Goal: Navigation & Orientation: Find specific page/section

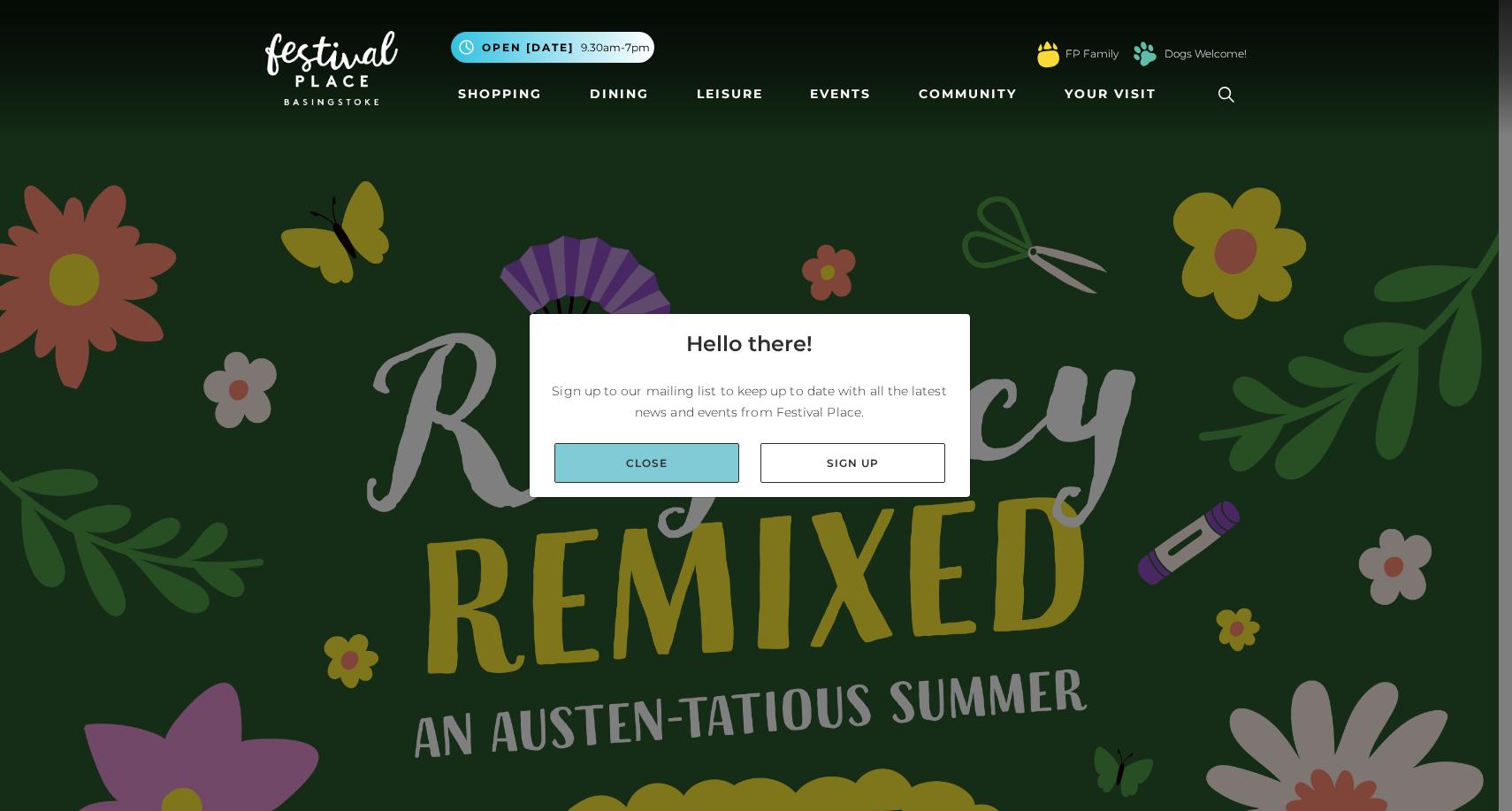
click at [608, 455] on link "Close" at bounding box center [646, 462] width 184 height 40
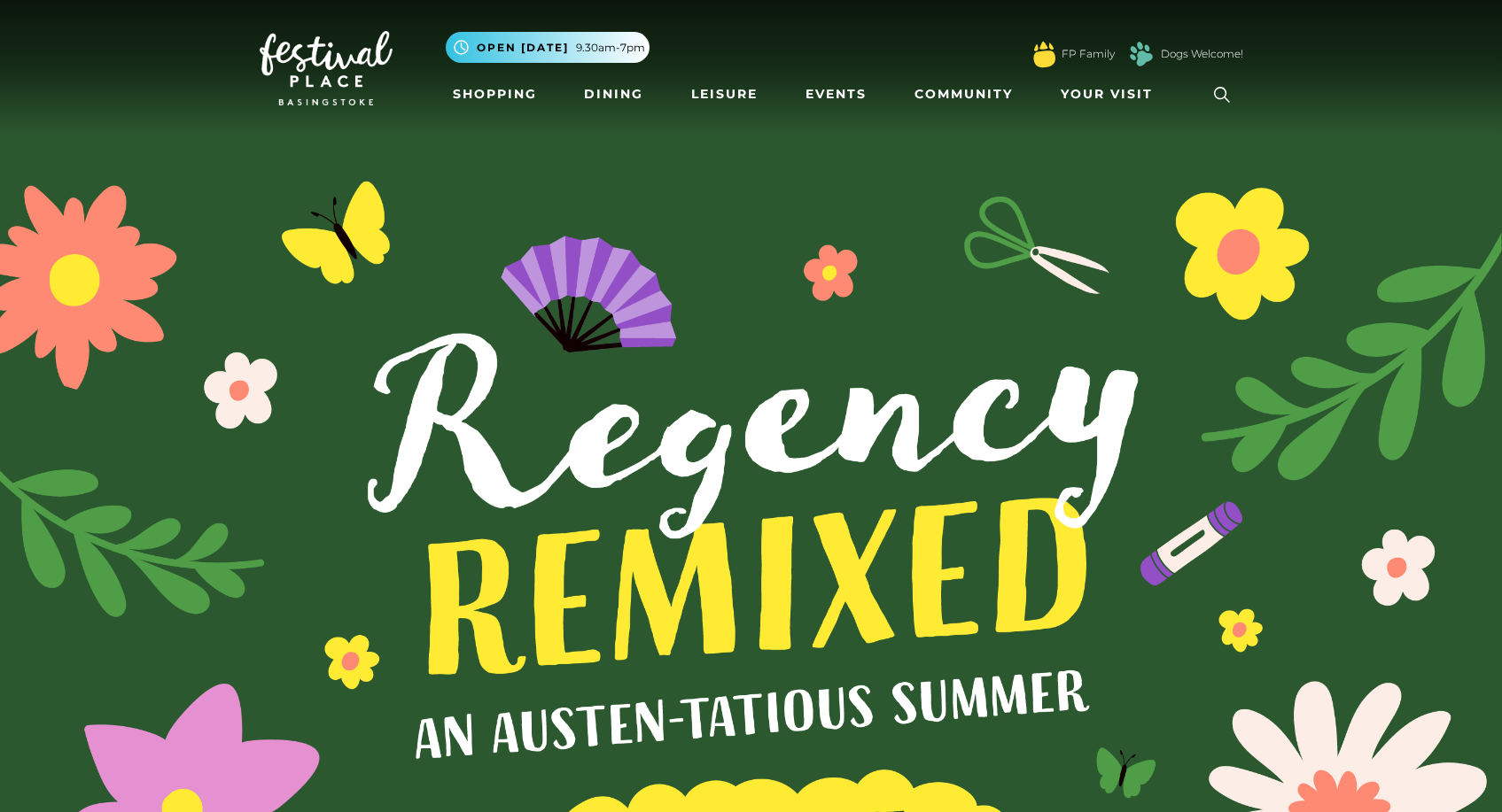
click at [1065, 43] on div "FP Family" at bounding box center [1072, 54] width 87 height 40
click at [1068, 50] on link "FP Family" at bounding box center [1088, 54] width 53 height 15
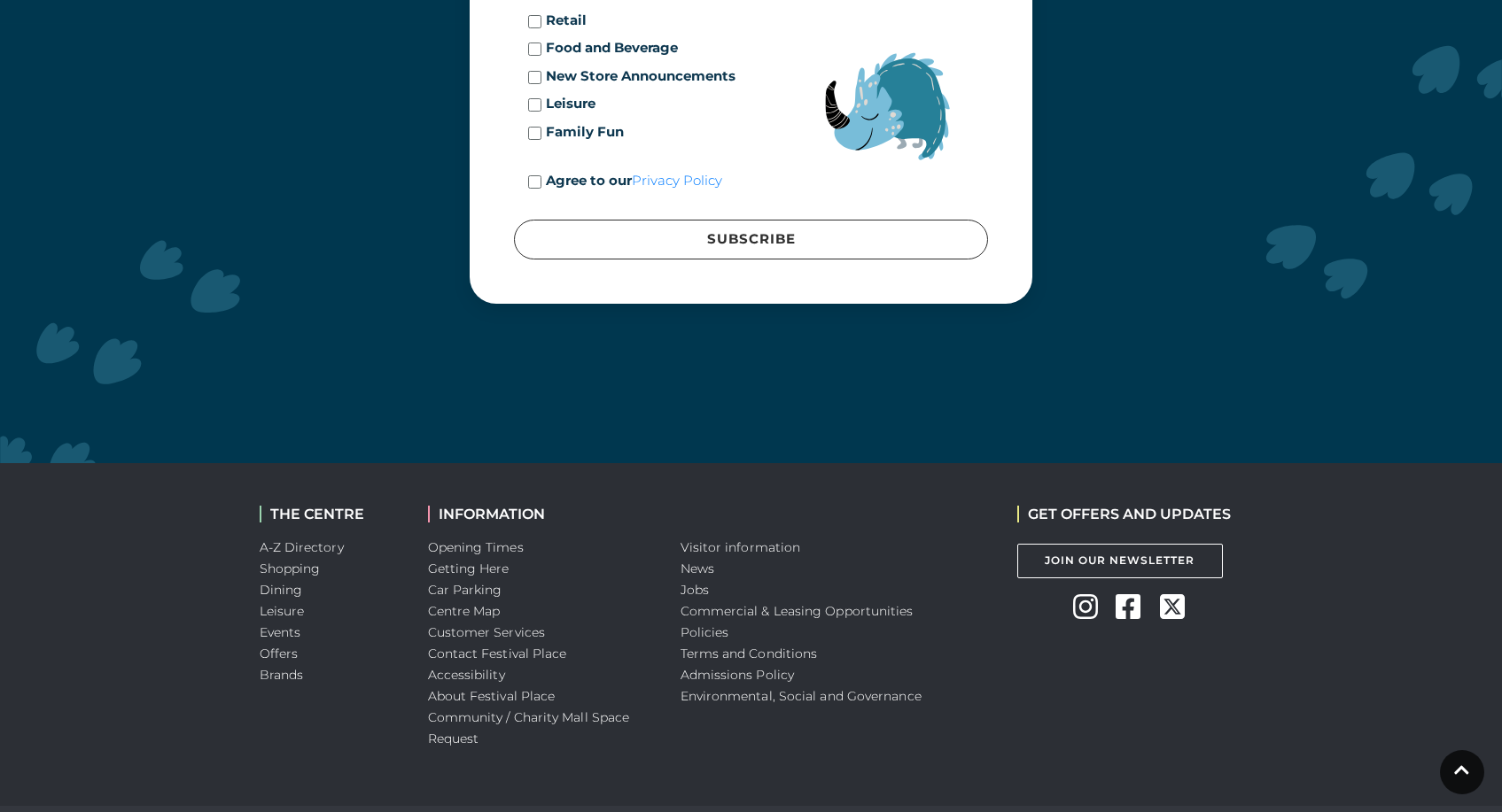
scroll to position [5870, 0]
click at [530, 708] on li "Community / Charity Mall Space Request" at bounding box center [541, 729] width 226 height 43
click at [529, 689] on link "About Festival Place" at bounding box center [491, 697] width 128 height 15
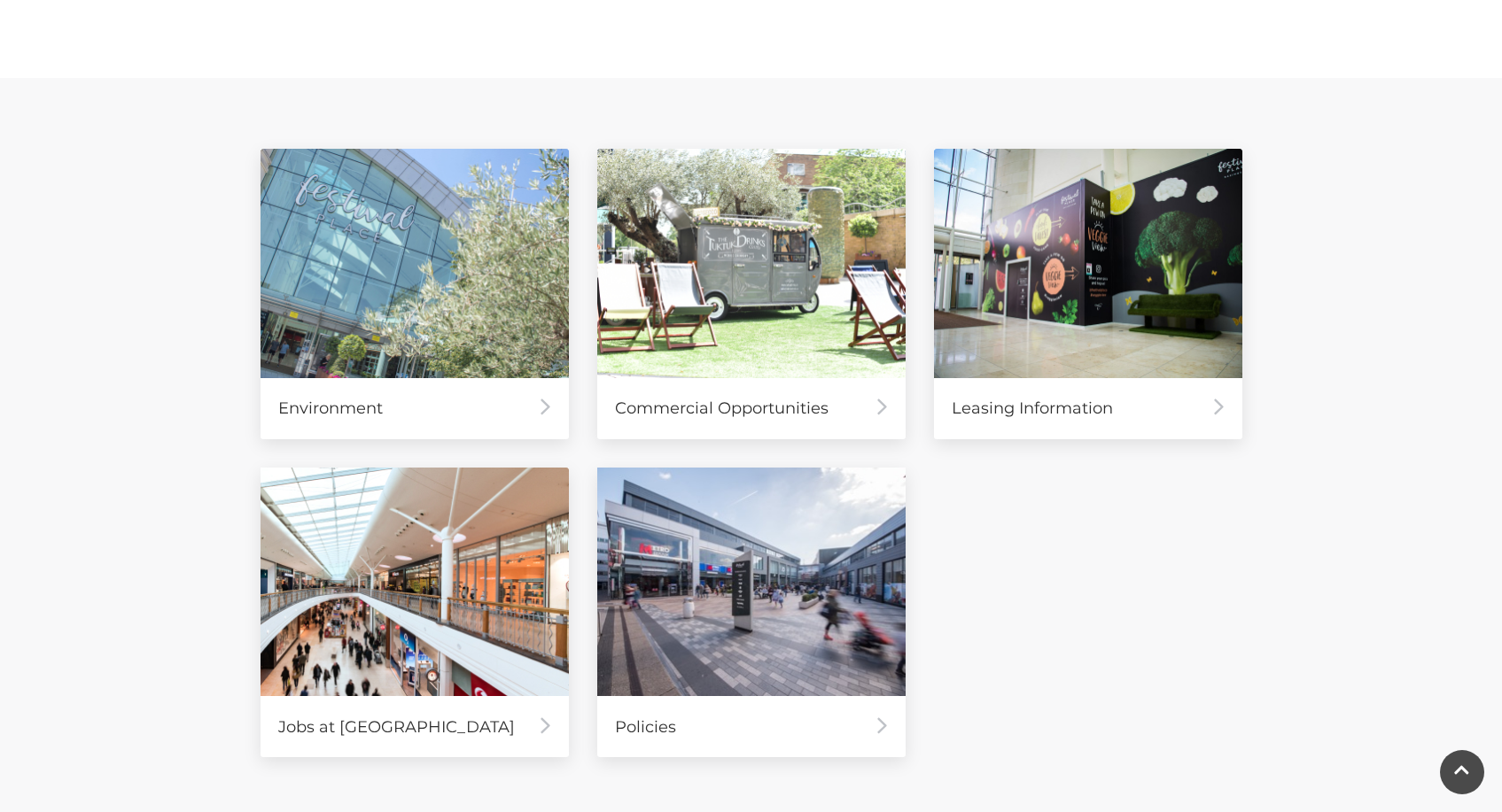
scroll to position [777, 0]
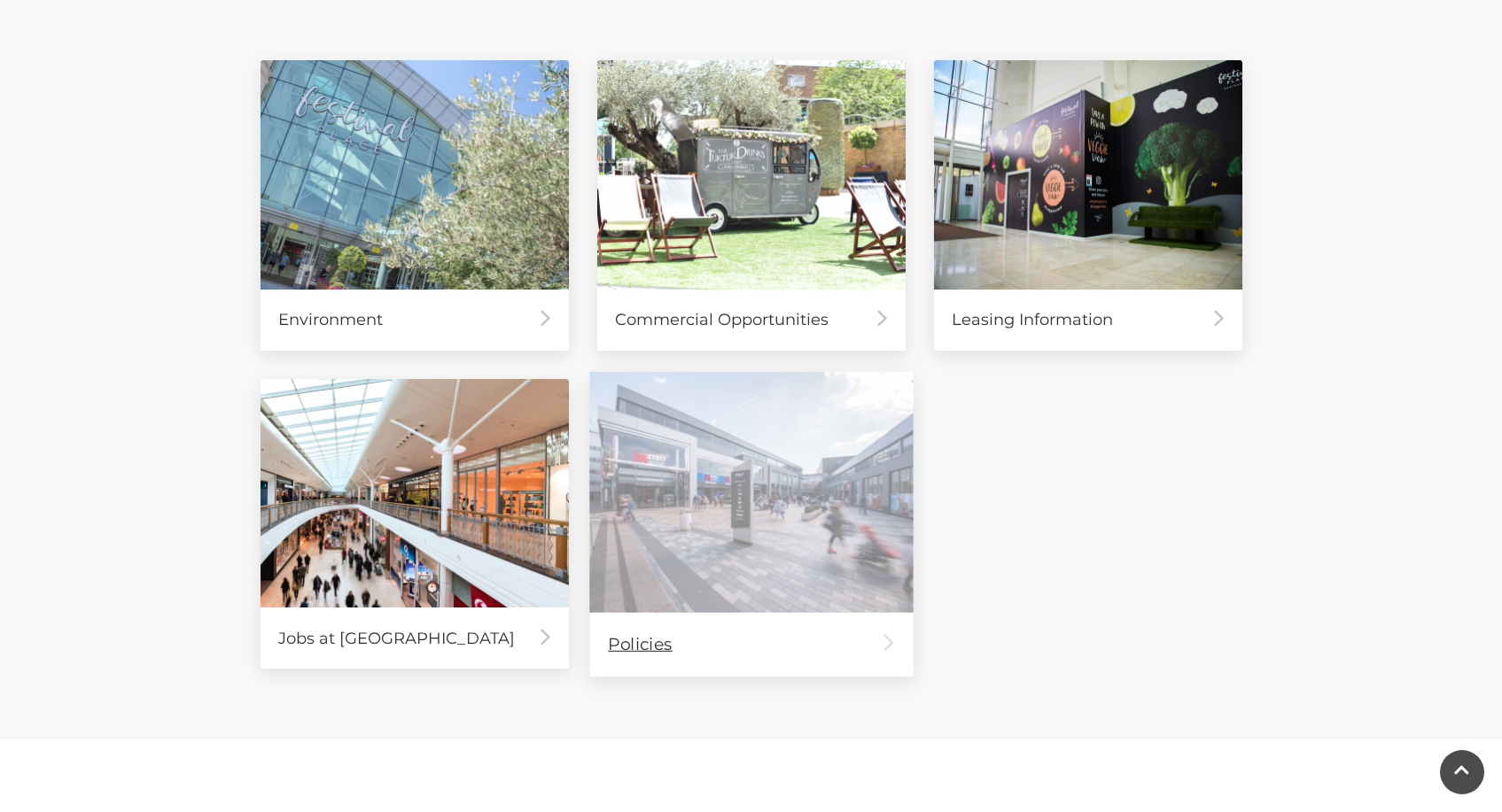
click at [755, 635] on div "Policies" at bounding box center [751, 644] width 323 height 64
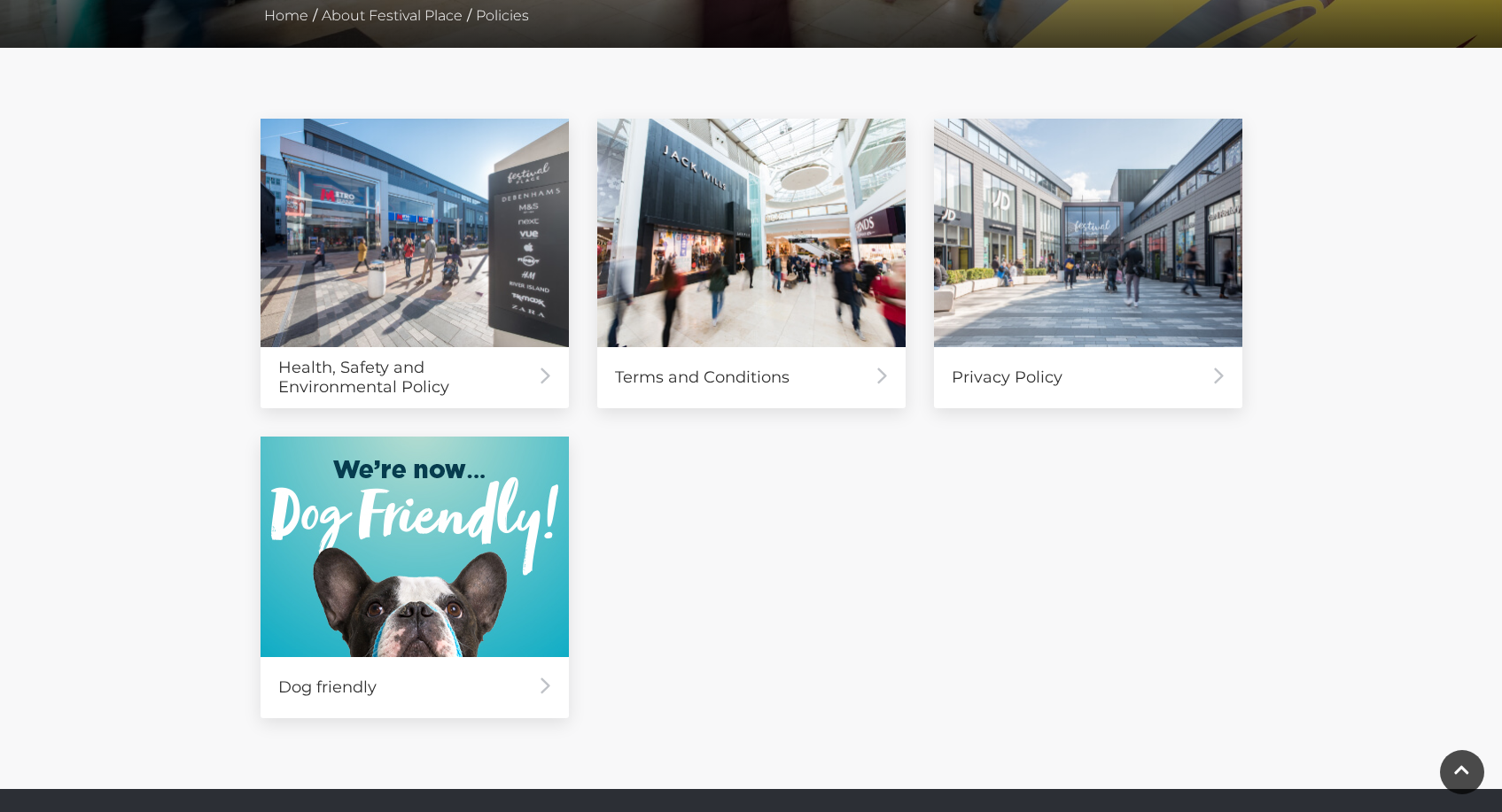
scroll to position [390, 0]
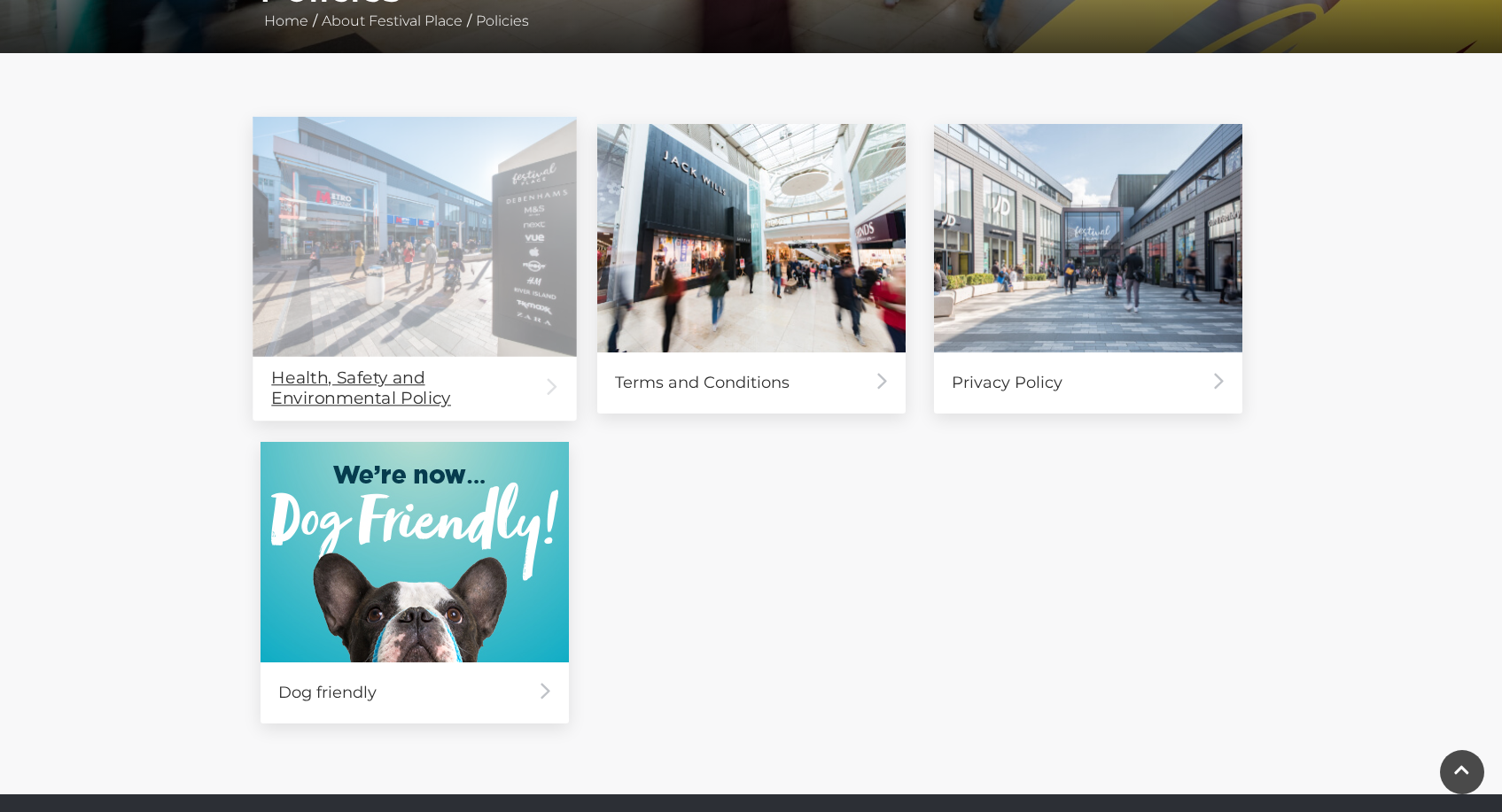
click at [442, 379] on div "Health, Safety and Environmental Policy" at bounding box center [414, 388] width 323 height 64
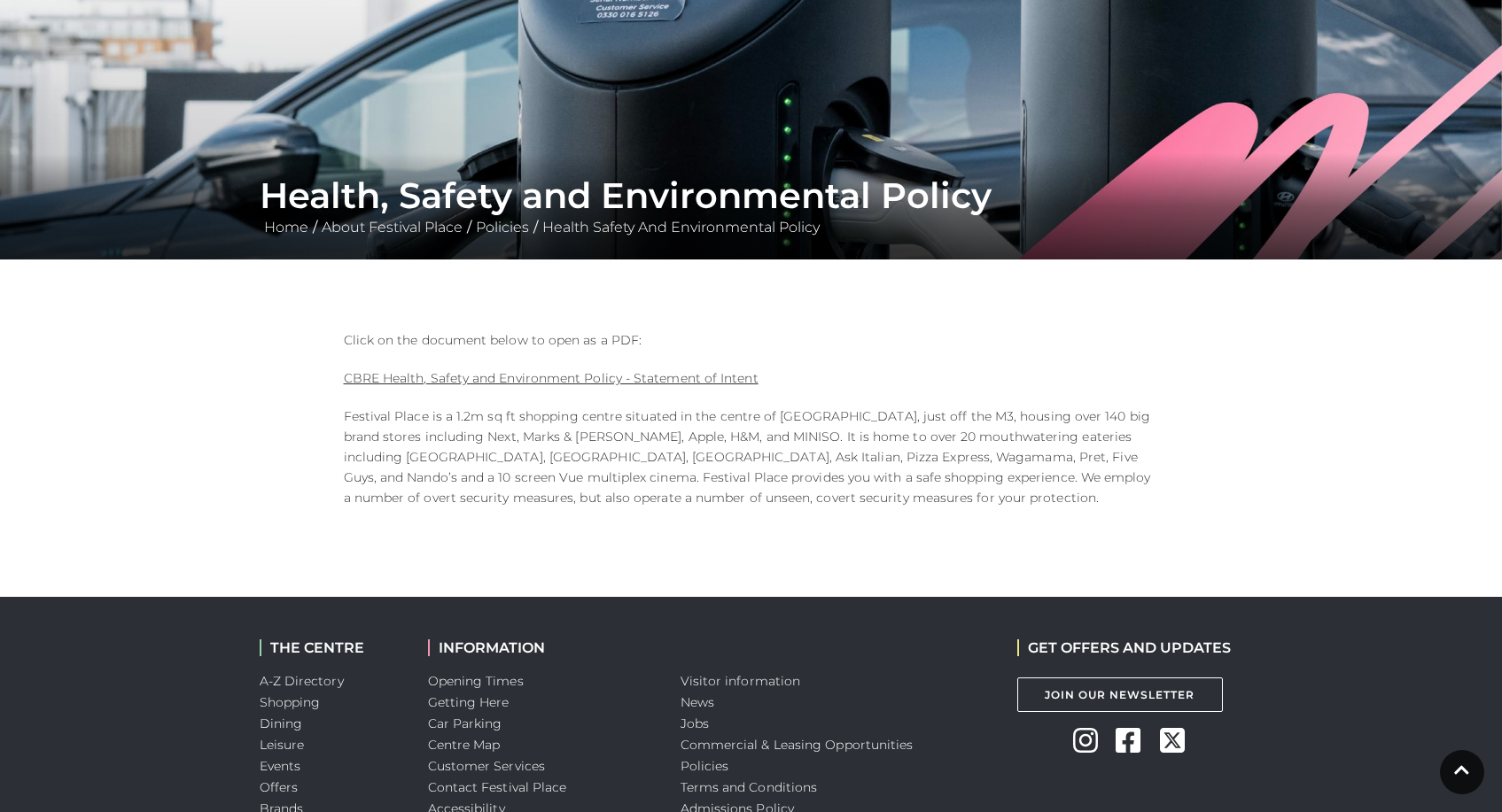
scroll to position [-4, 0]
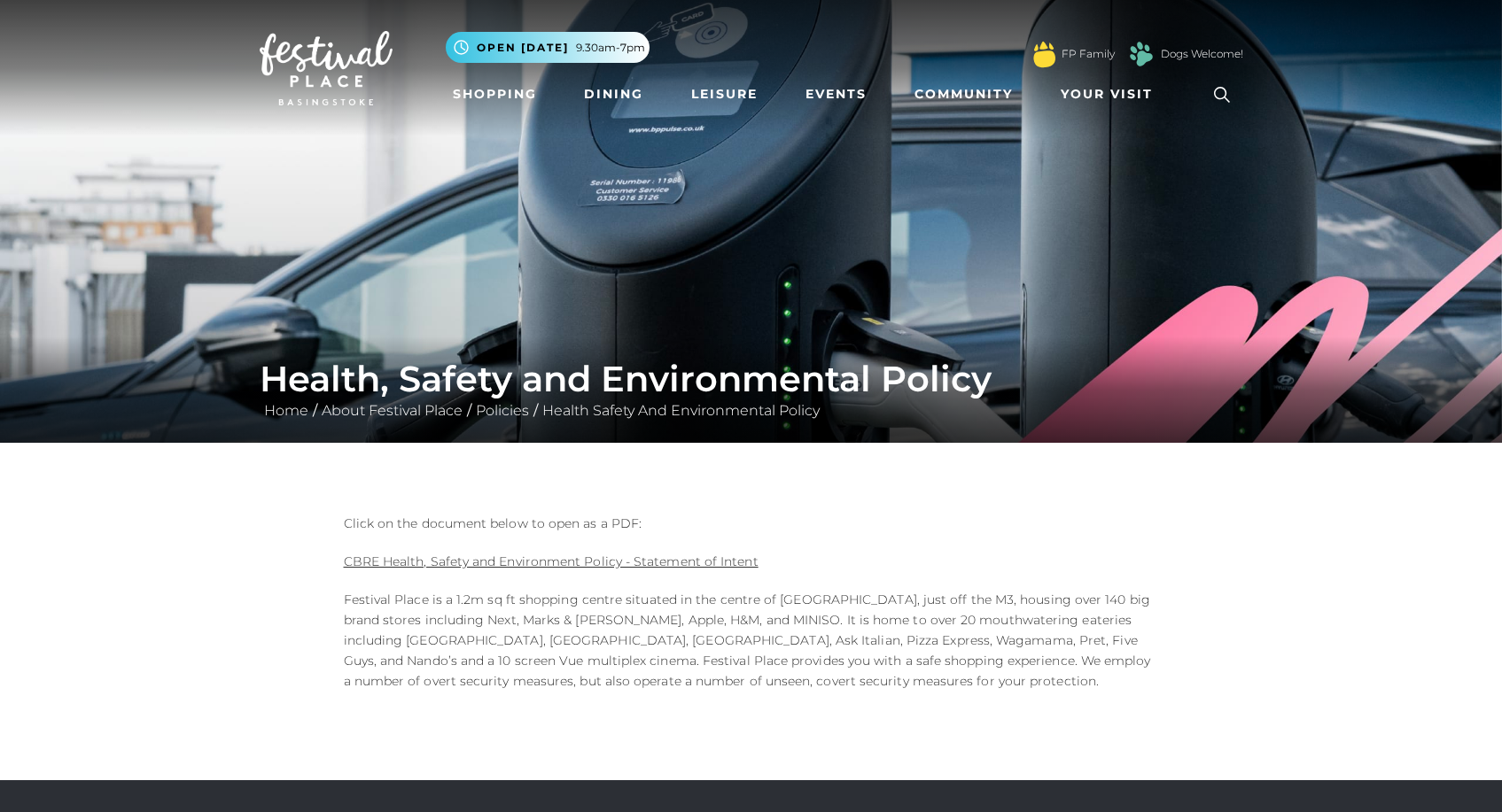
click at [368, 69] on img at bounding box center [325, 68] width 133 height 74
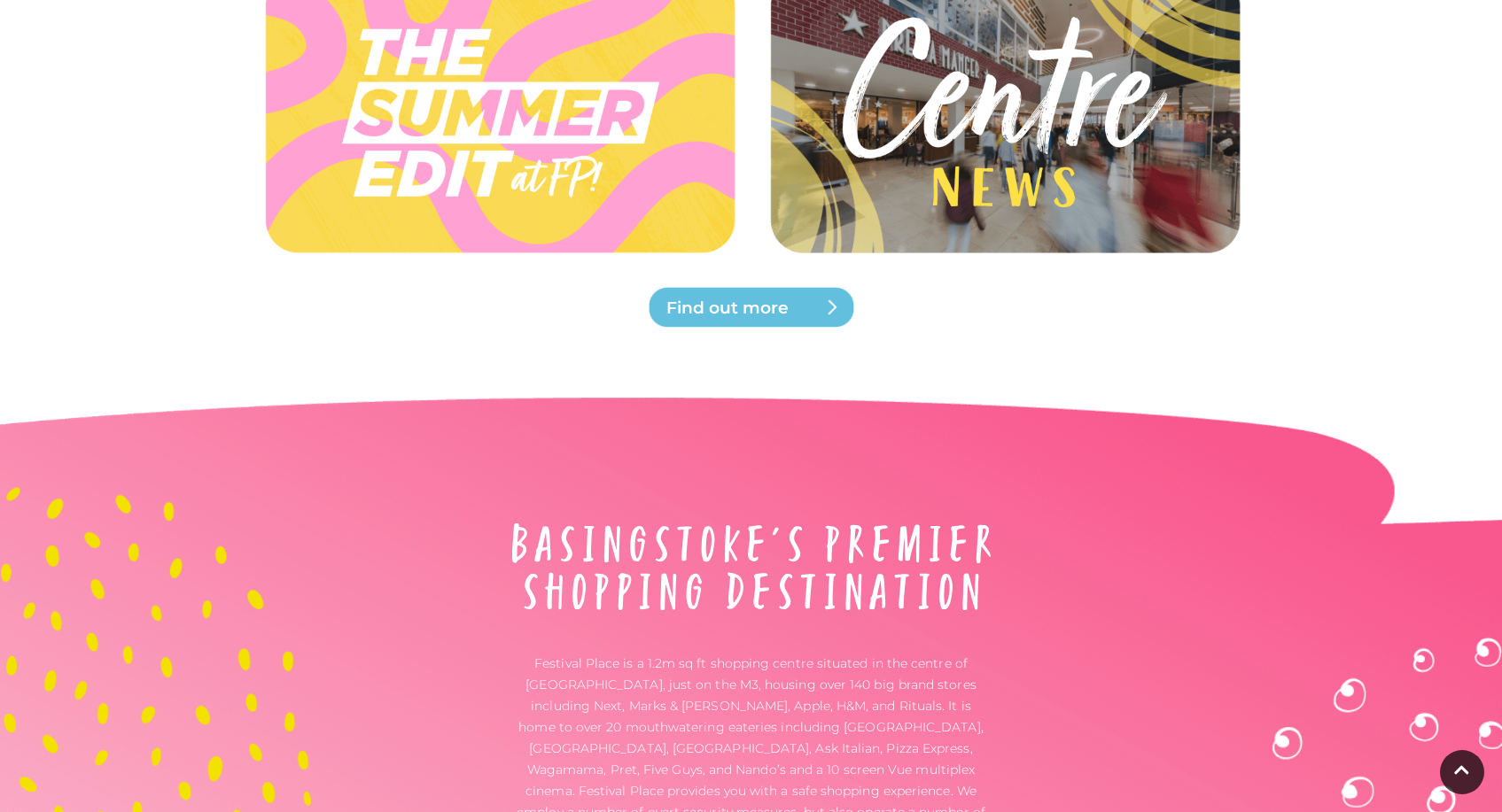
scroll to position [4964, 0]
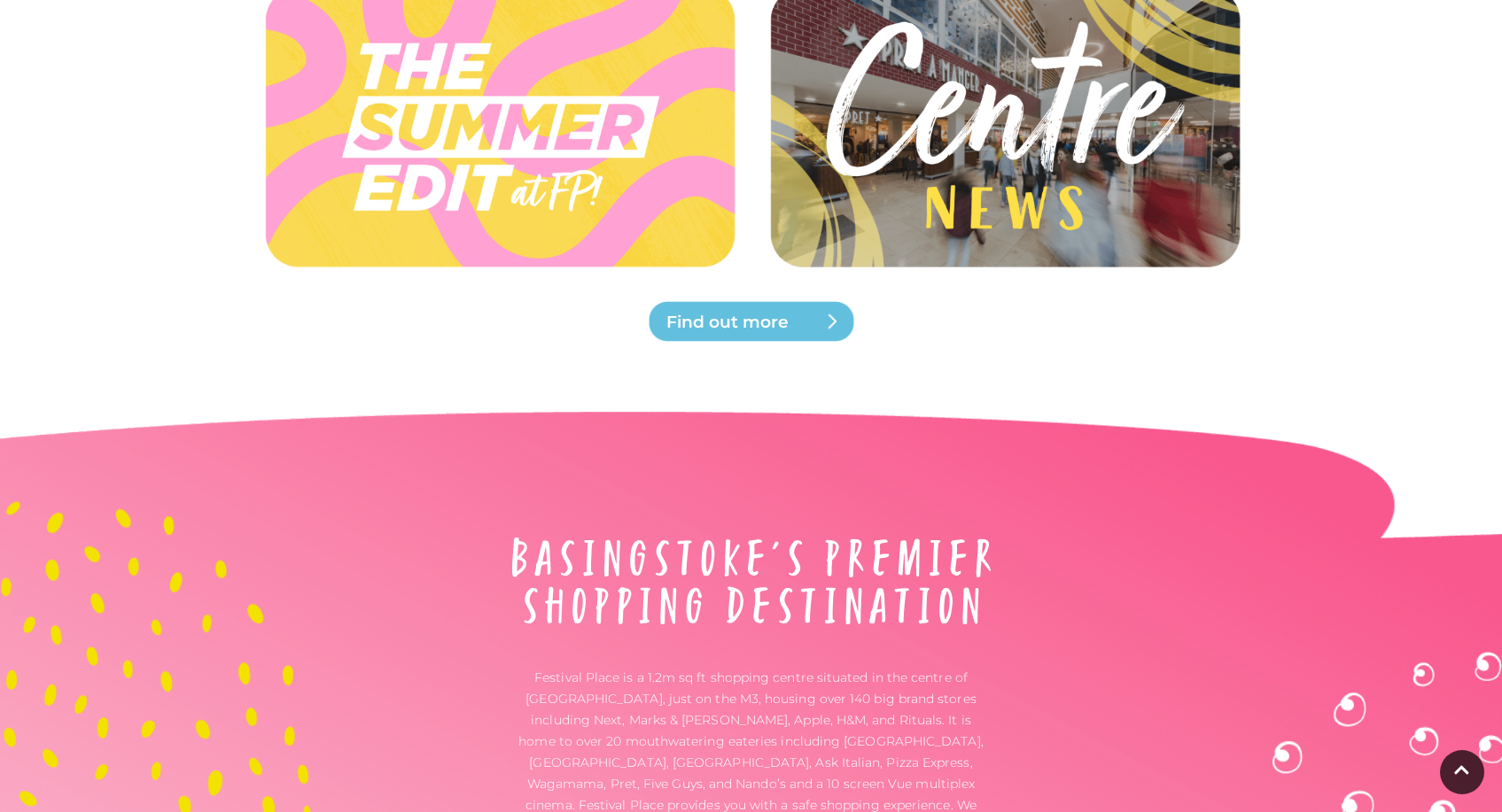
click at [1183, 158] on img at bounding box center [1004, 127] width 526 height 237
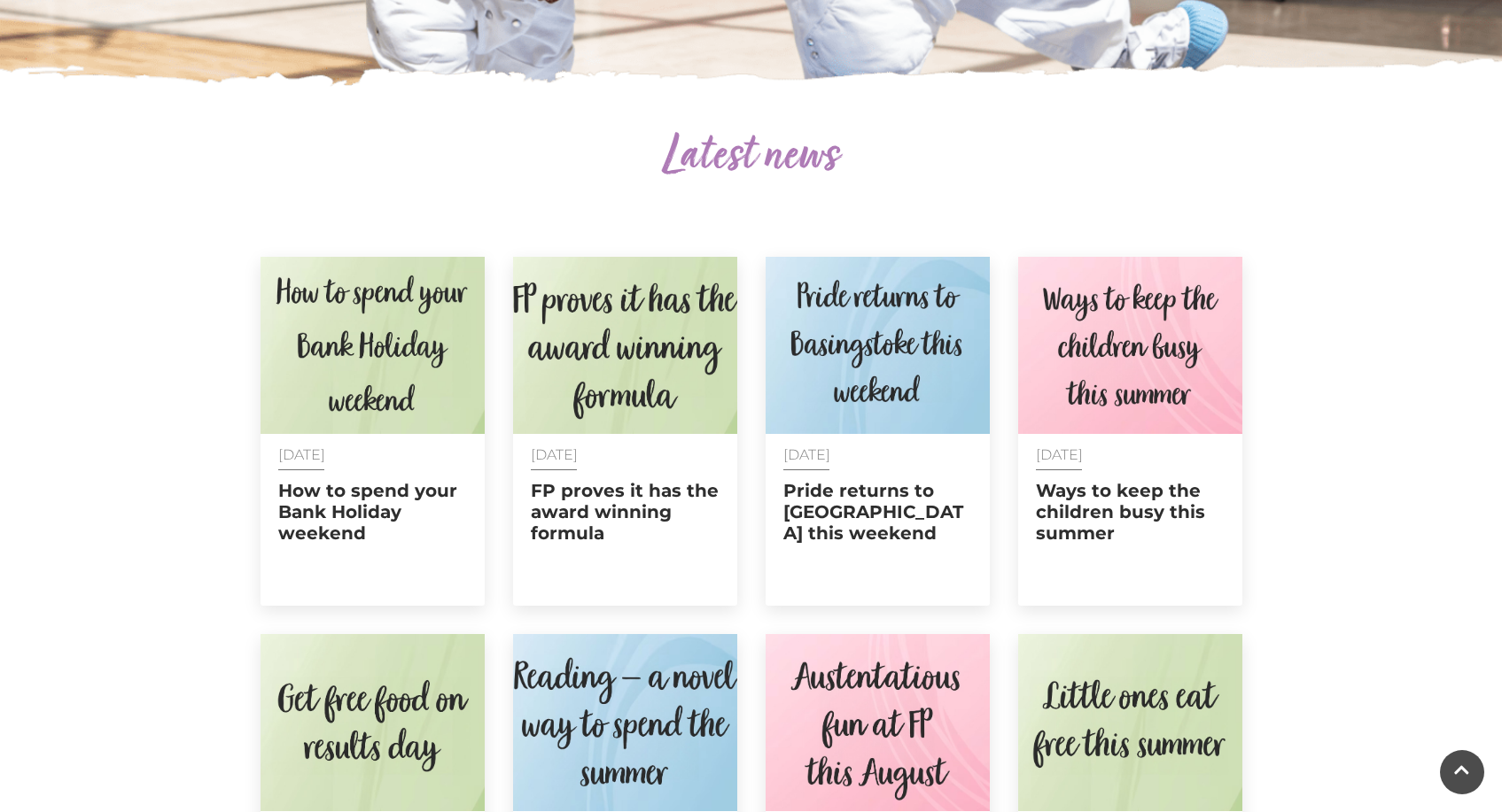
scroll to position [533, 0]
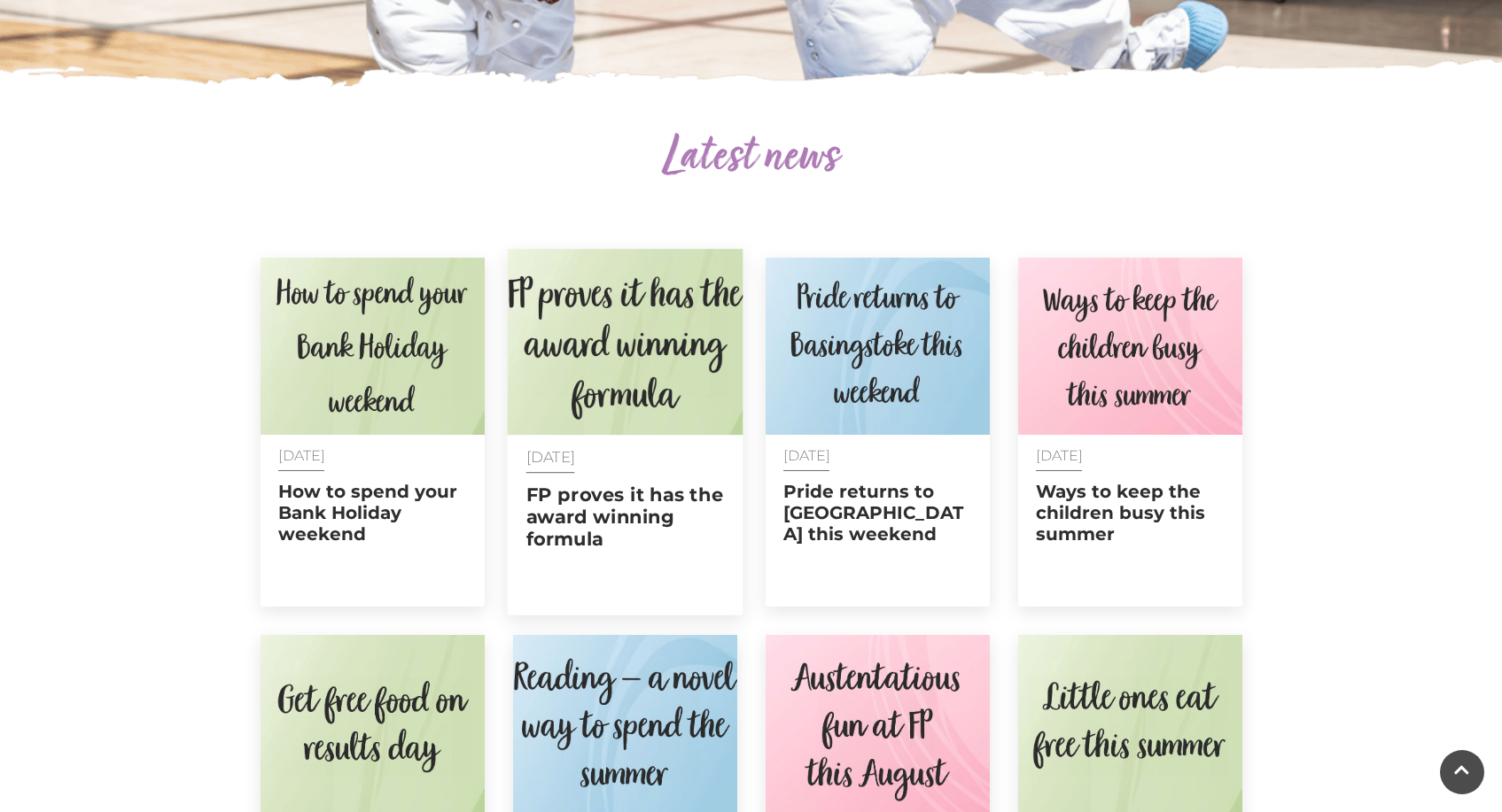
click at [599, 539] on h2 "FP proves it has the award winning formula" at bounding box center [624, 517] width 198 height 68
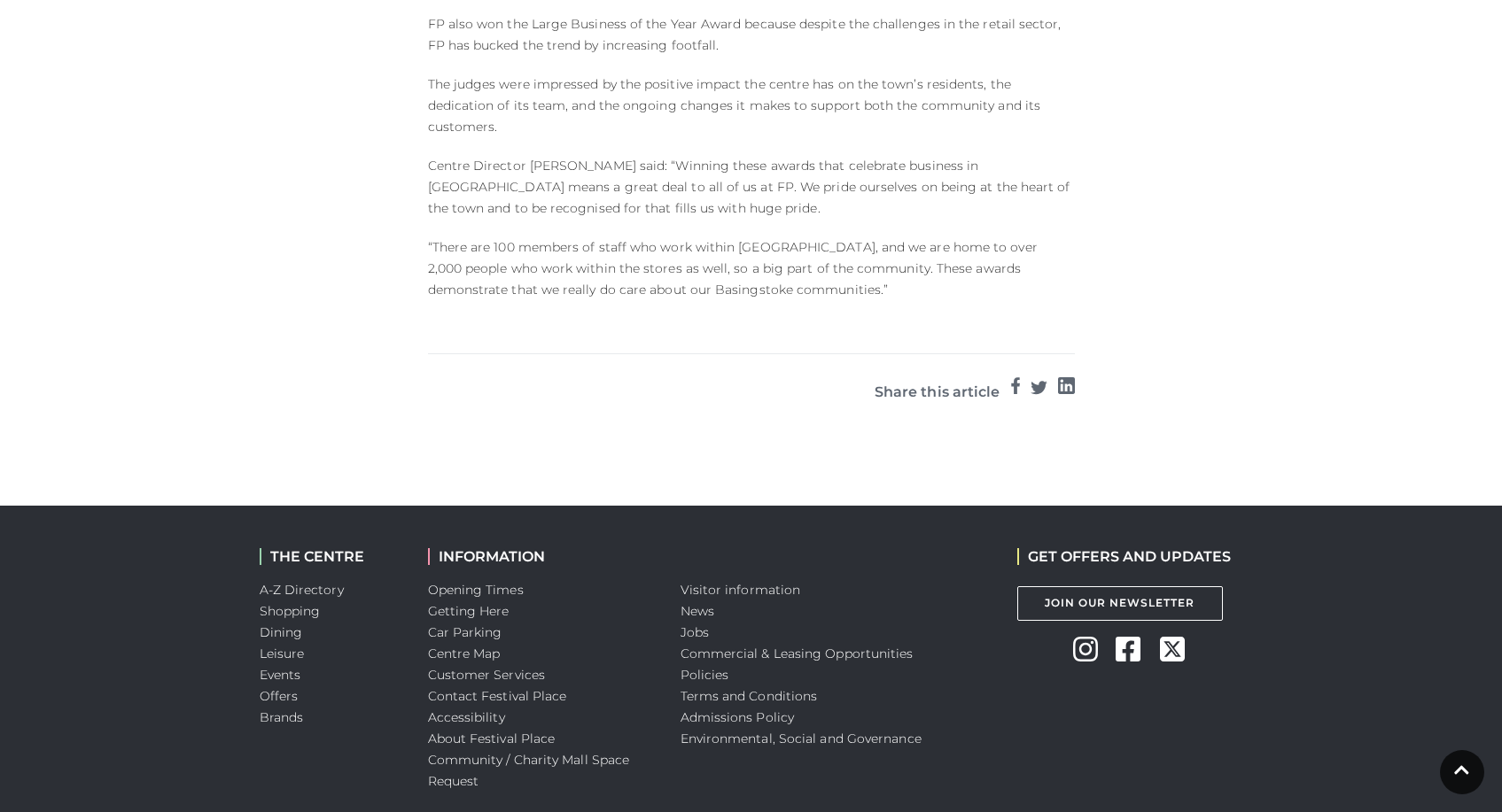
scroll to position [1268, 0]
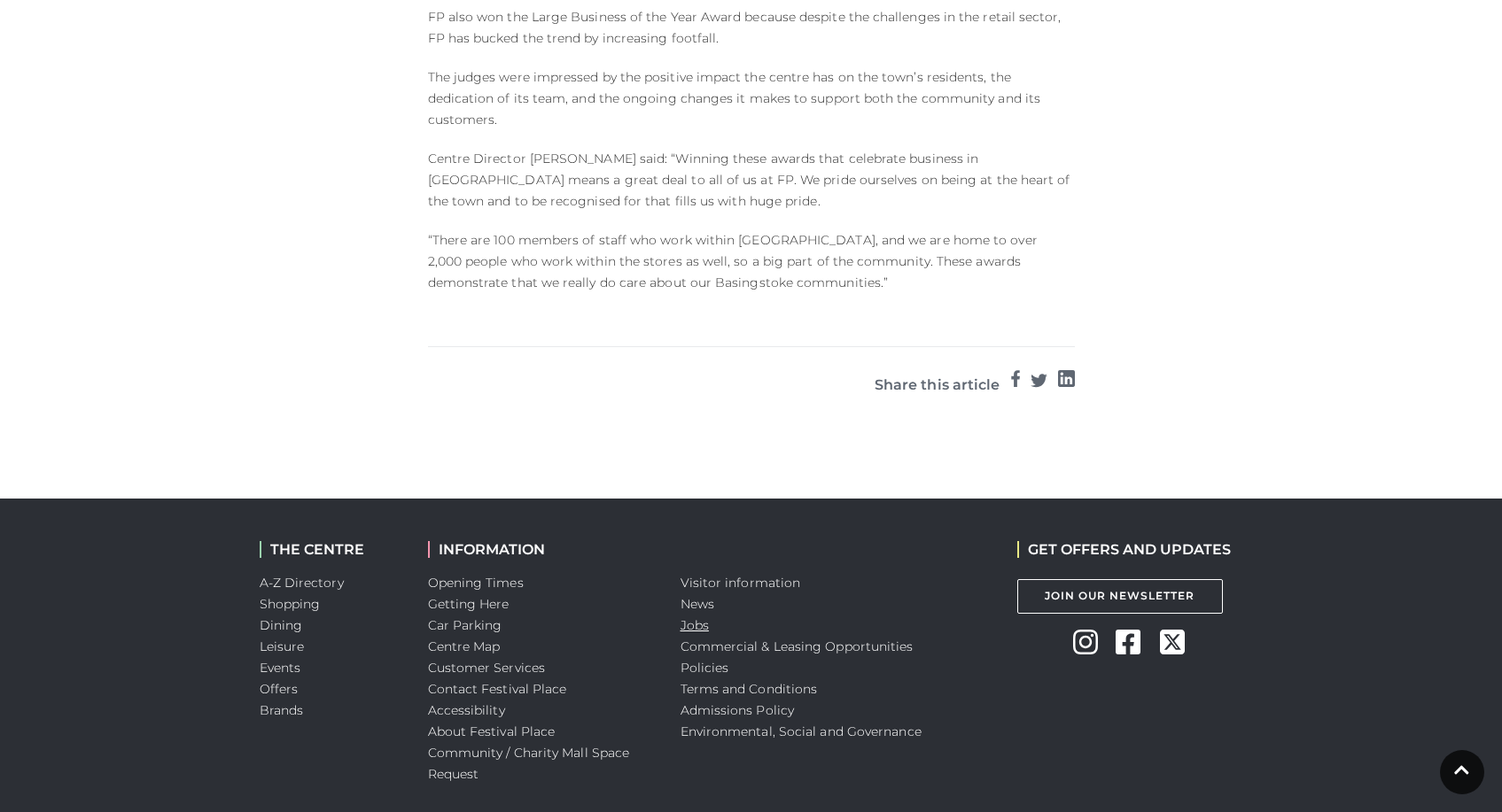
click at [702, 618] on link "Jobs" at bounding box center [694, 625] width 28 height 15
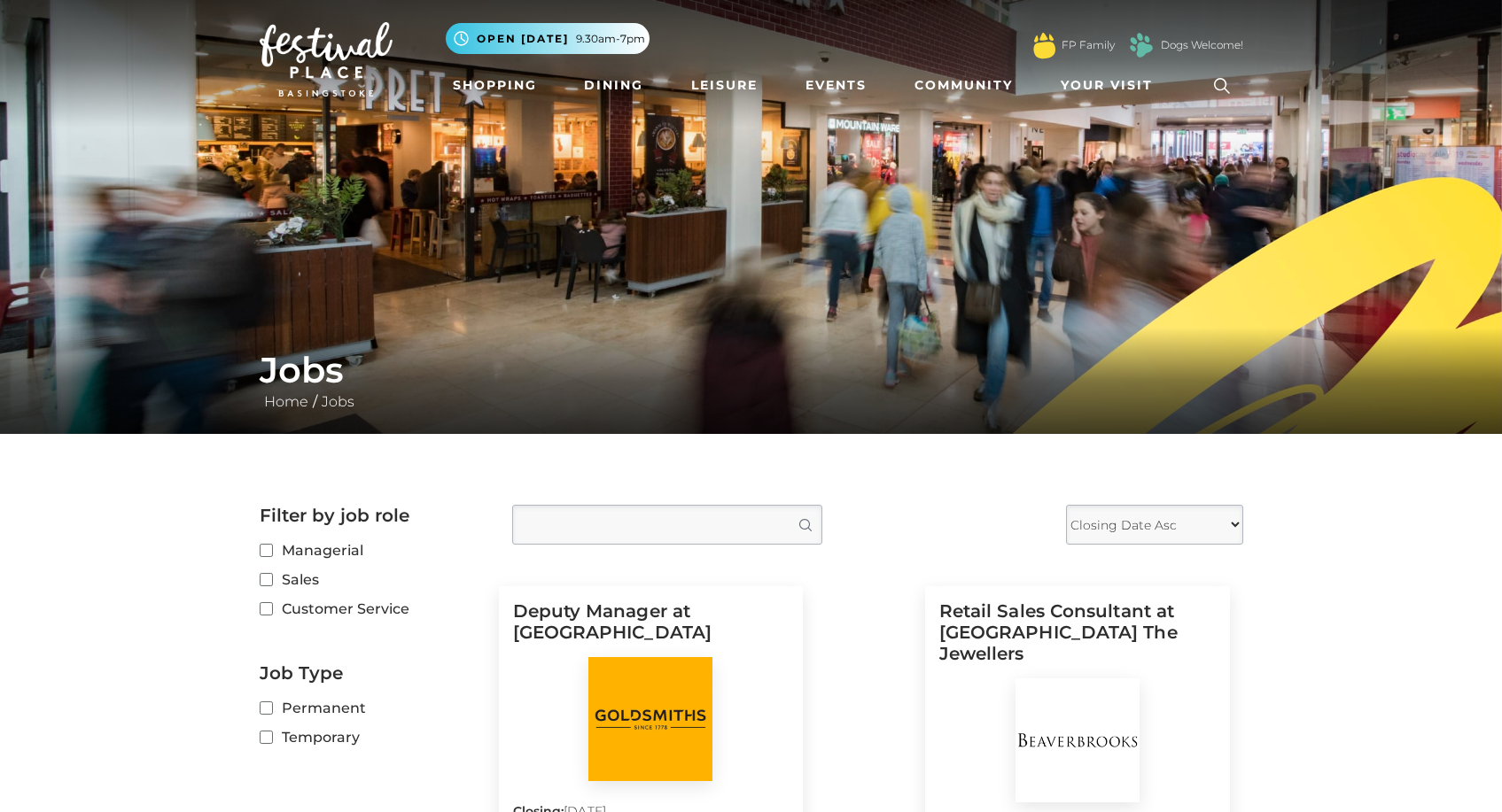
scroll to position [6, 0]
